Goal: Information Seeking & Learning: Check status

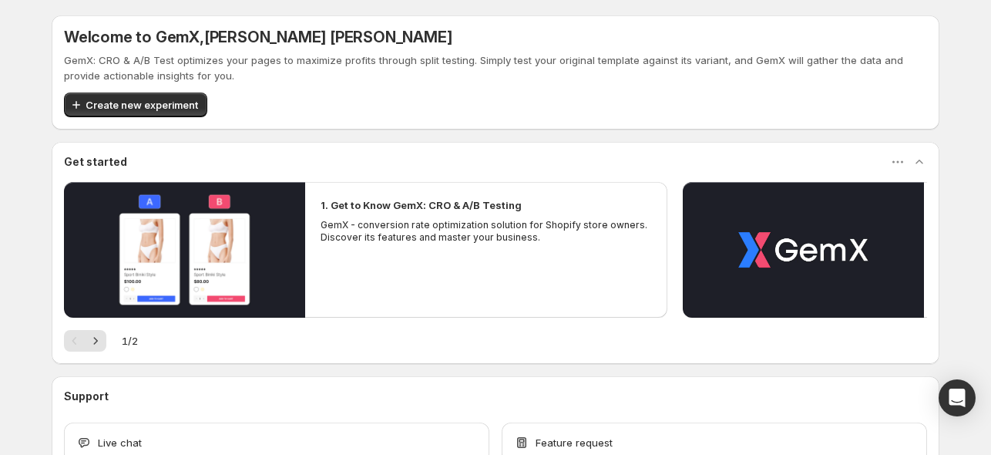
scroll to position [102, 0]
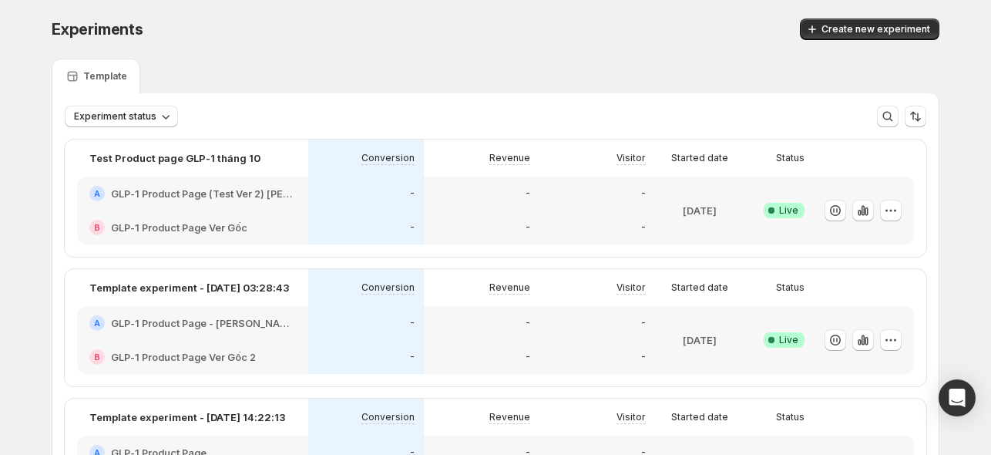
click at [290, 217] on div "B GLP-1 Product Page Ver Gốc" at bounding box center [192, 227] width 231 height 34
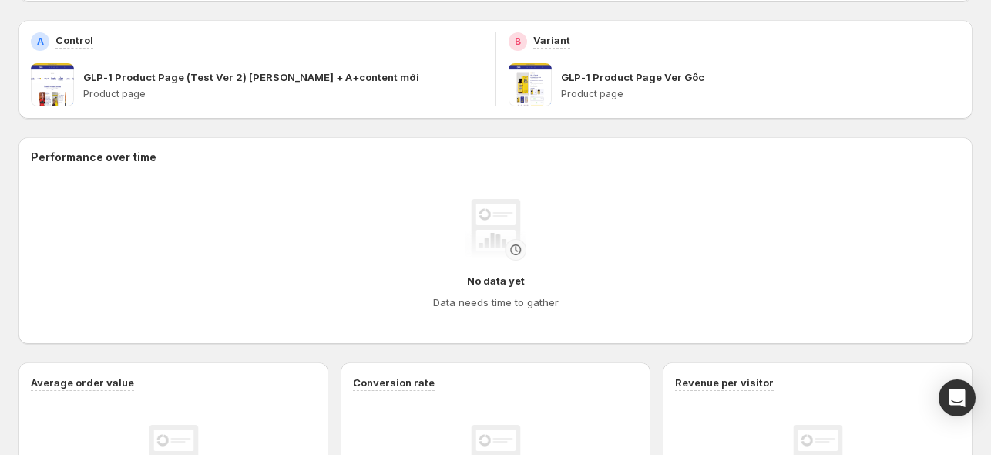
scroll to position [52, 0]
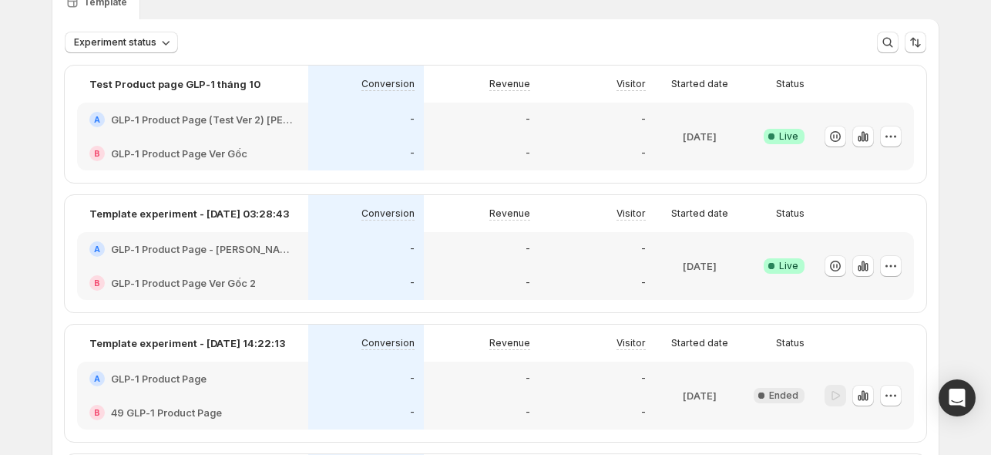
scroll to position [77, 0]
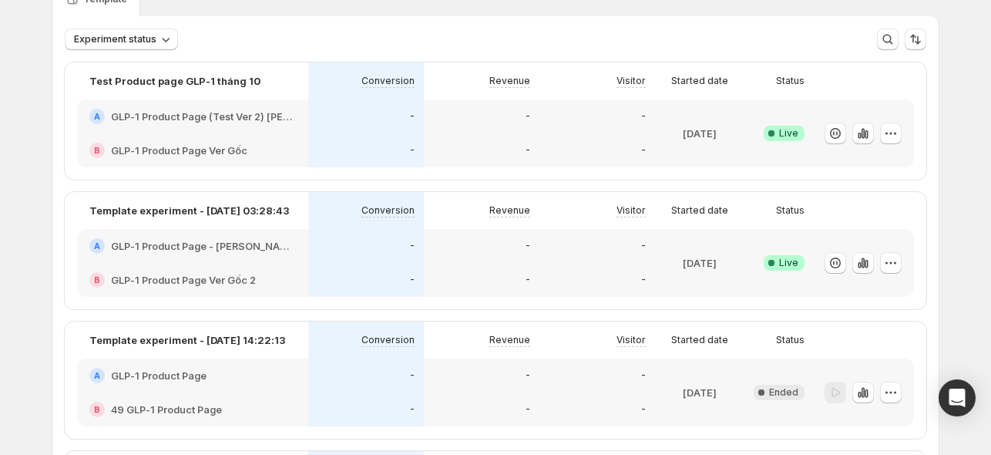
click at [342, 260] on div "-" at bounding box center [366, 246] width 116 height 34
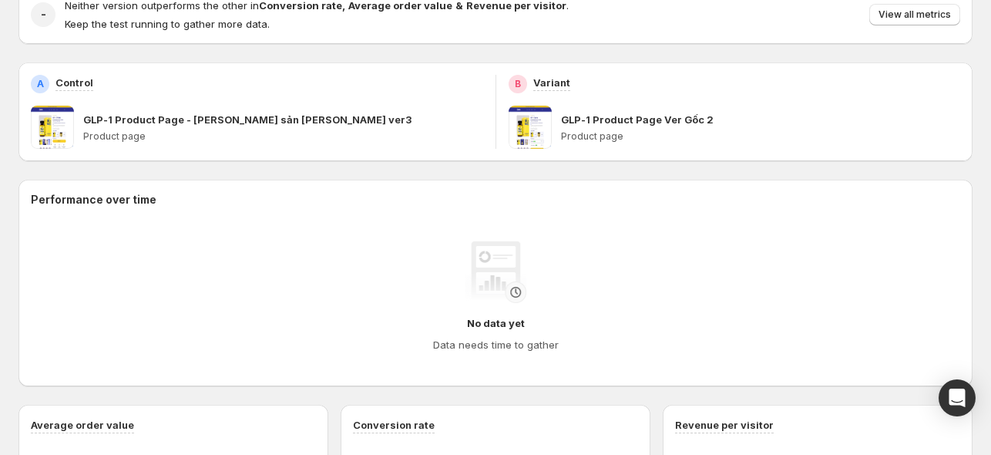
scroll to position [284, 0]
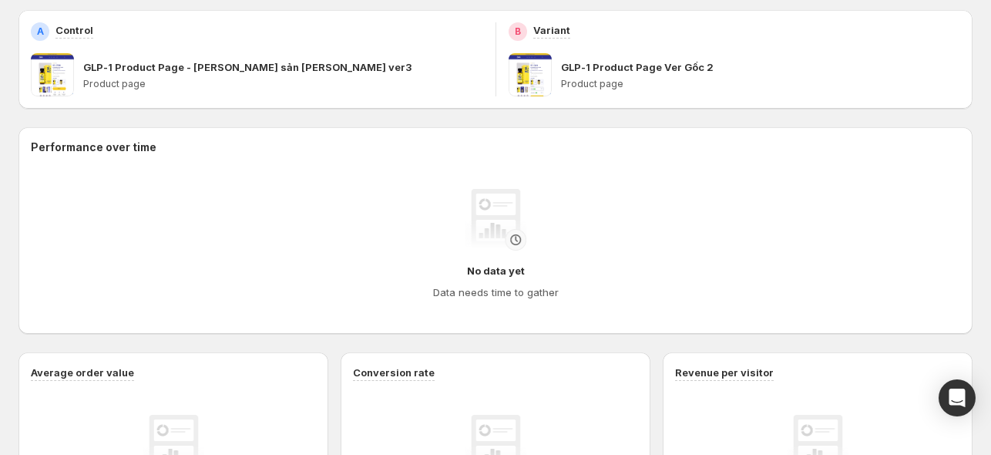
scroll to position [77, 0]
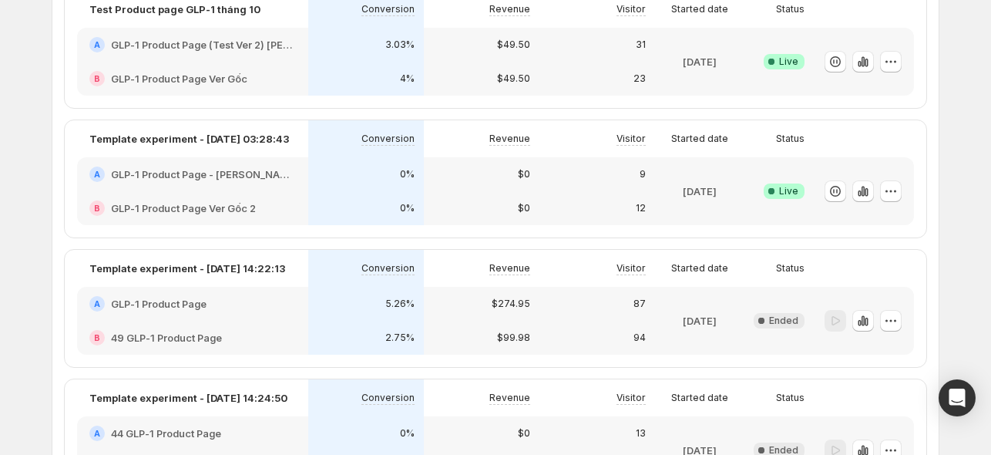
scroll to position [154, 0]
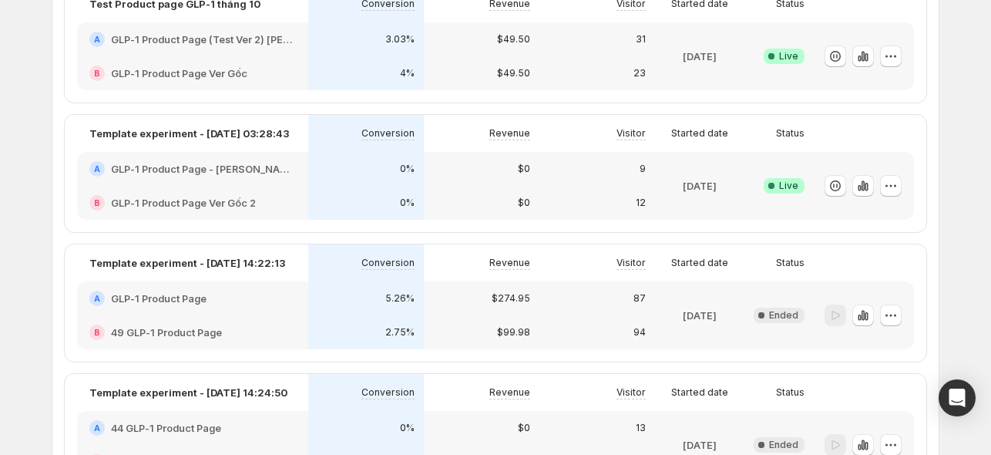
click at [364, 186] on div "0%" at bounding box center [366, 203] width 116 height 34
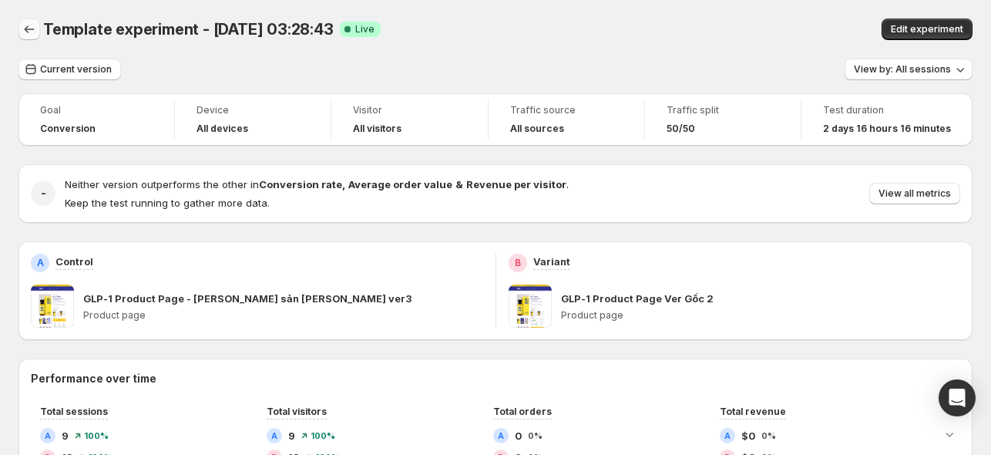
click at [29, 32] on icon "Back" at bounding box center [29, 29] width 15 height 15
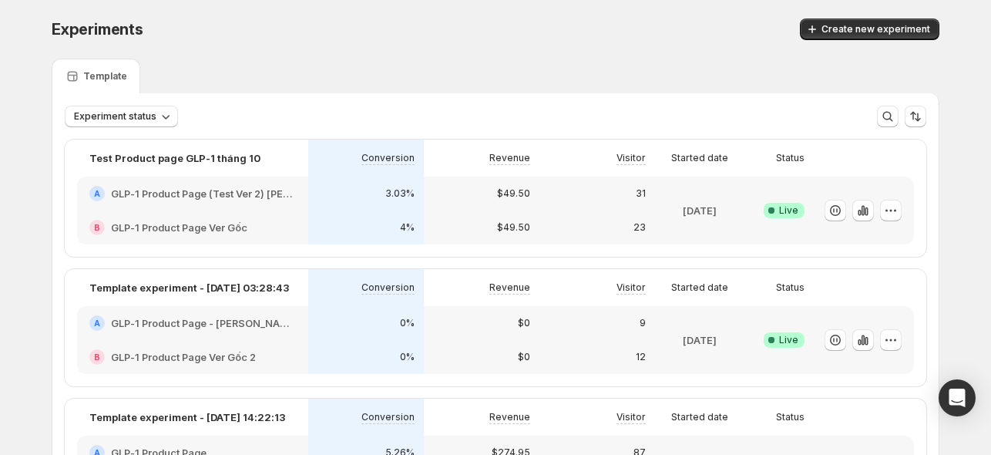
click at [265, 193] on h2 "GLP-1 Product Page (Test Ver 2) [PERSON_NAME] + A+content mới" at bounding box center [203, 193] width 185 height 15
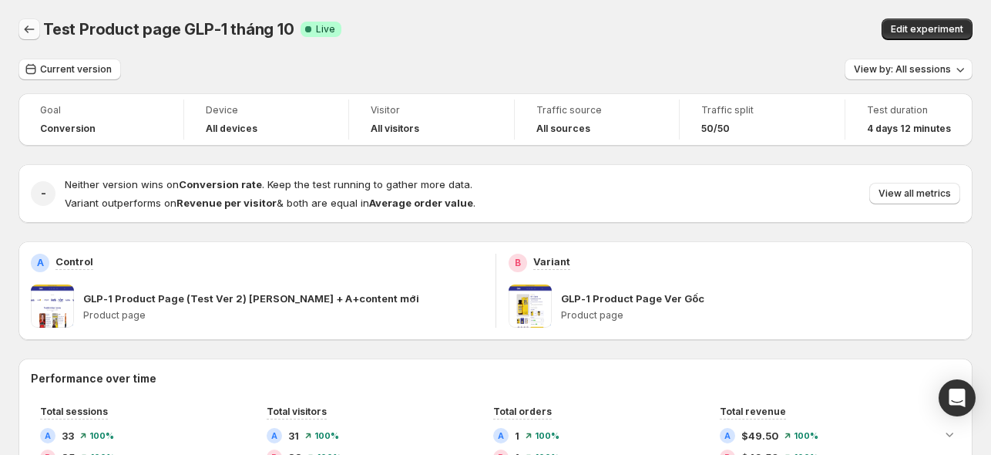
click at [27, 28] on icon "Back" at bounding box center [29, 29] width 15 height 15
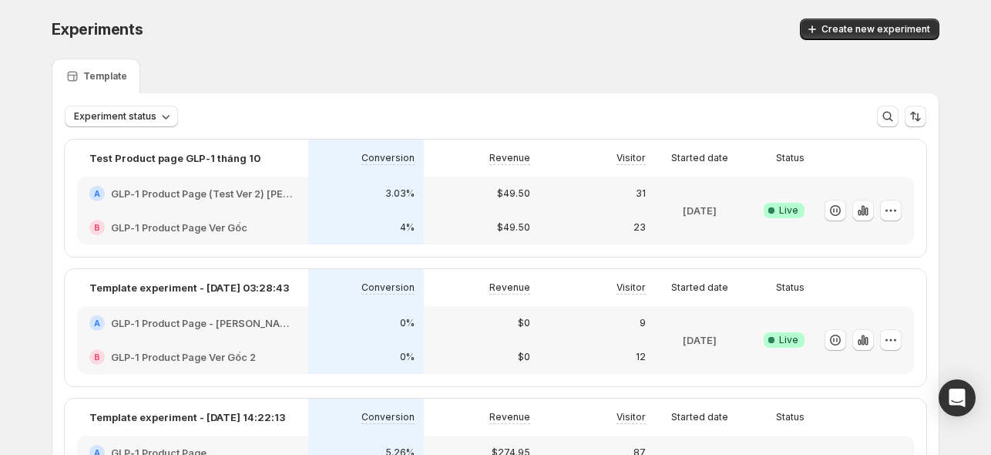
click at [258, 194] on h2 "GLP-1 Product Page (Test Ver 2) [PERSON_NAME] + A+content mới" at bounding box center [203, 193] width 185 height 15
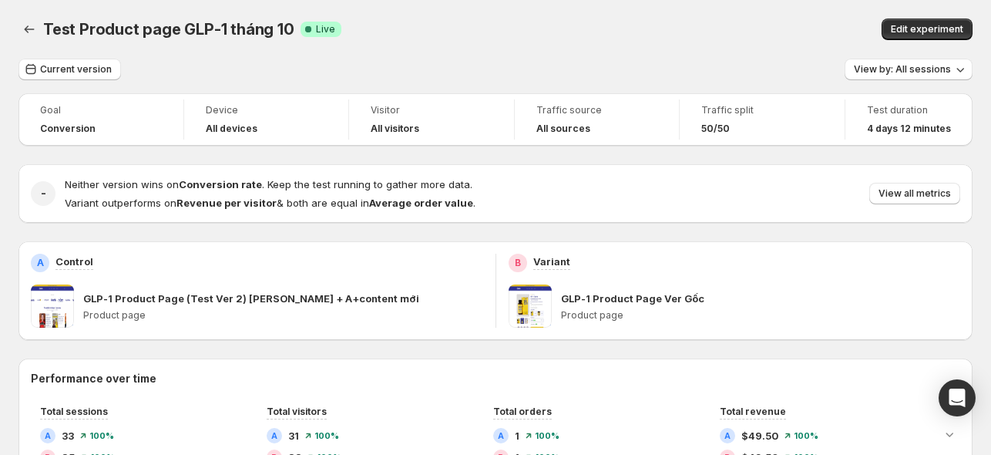
click at [49, 305] on span at bounding box center [52, 305] width 43 height 43
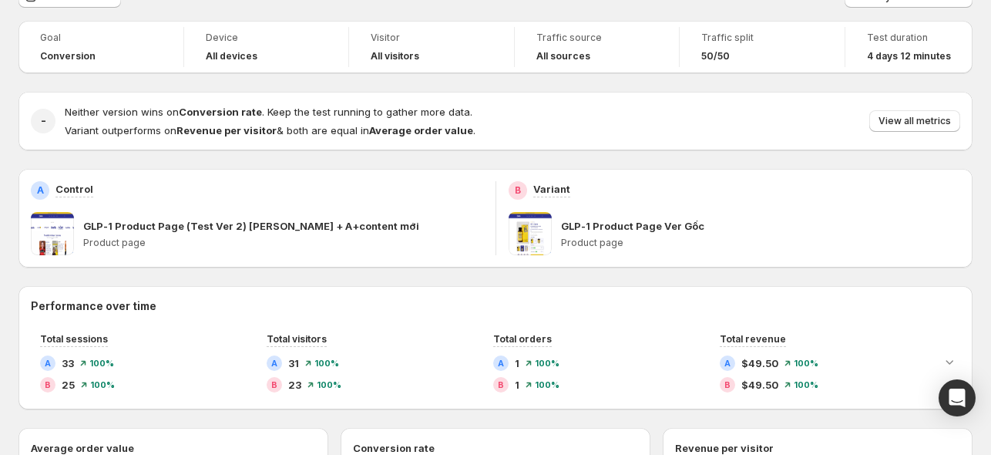
scroll to position [77, 0]
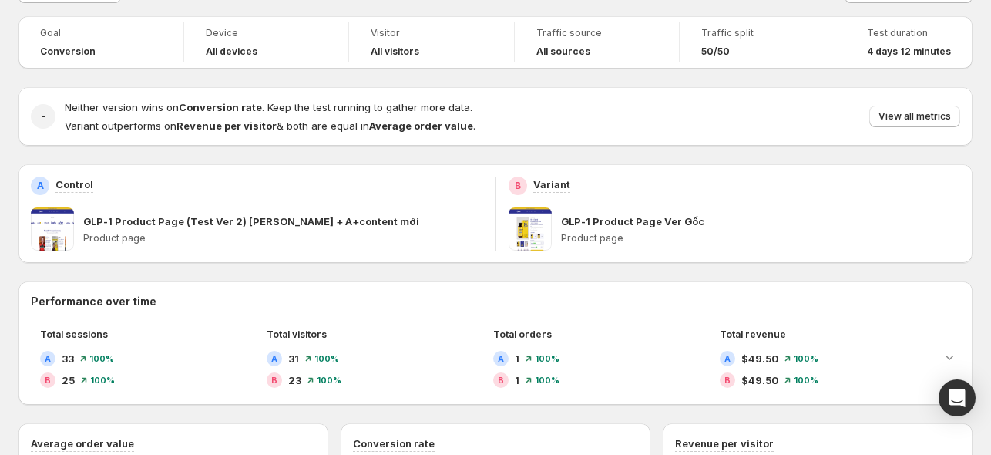
click at [141, 237] on p "Product page" at bounding box center [283, 238] width 400 height 12
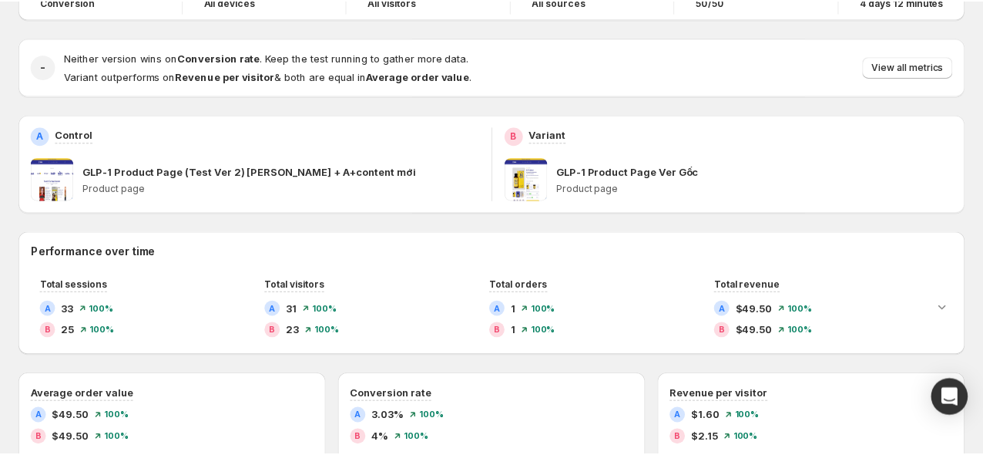
scroll to position [0, 0]
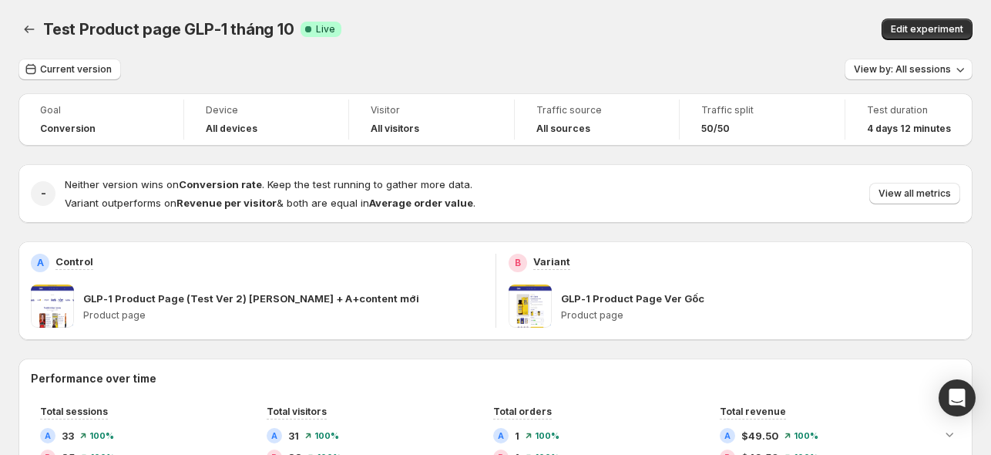
click at [163, 298] on p "GLP-1 Product Page (Test Ver 2) [PERSON_NAME] + A+content mới" at bounding box center [251, 297] width 336 height 15
